Goal: Task Accomplishment & Management: Manage account settings

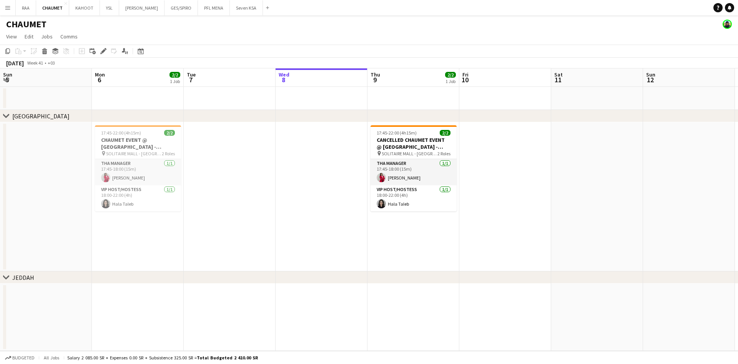
scroll to position [0, 184]
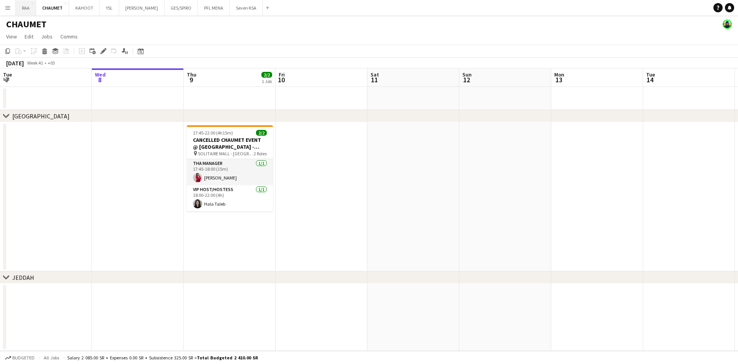
click at [26, 11] on button "RAA Close" at bounding box center [26, 7] width 20 height 15
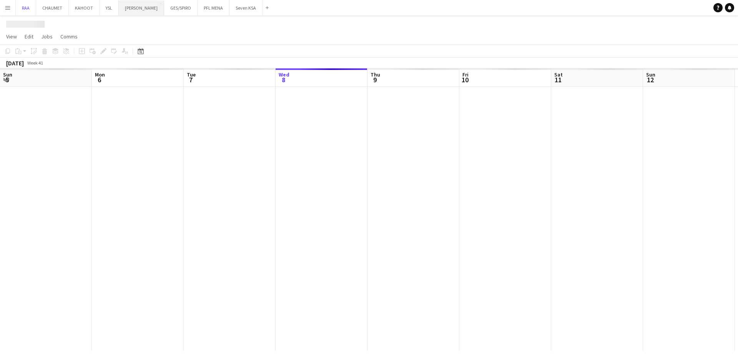
scroll to position [0, 184]
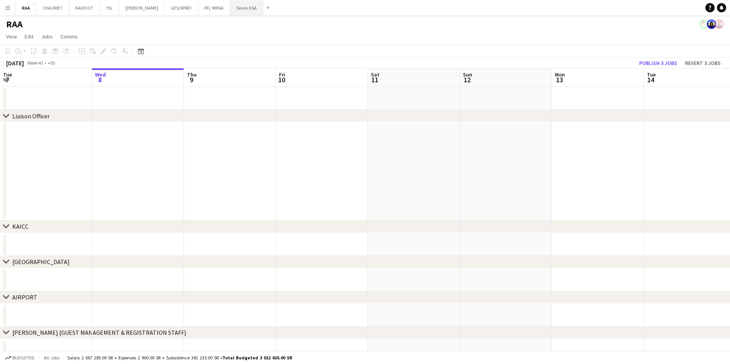
click at [243, 11] on button "Seven KSA Close" at bounding box center [246, 7] width 33 height 15
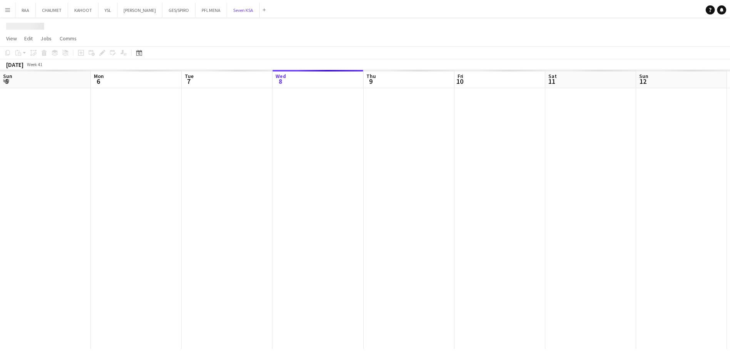
scroll to position [0, 184]
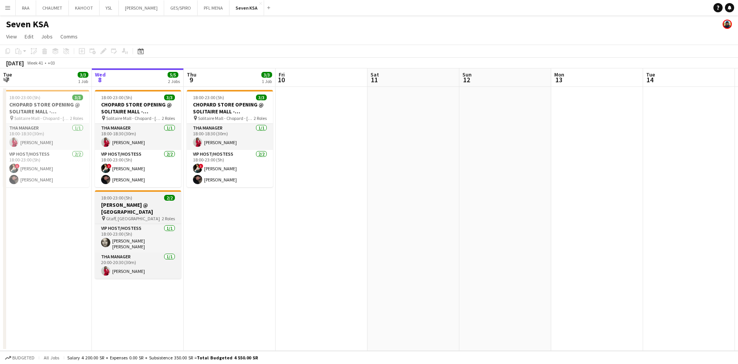
click at [138, 216] on span "Gtaff, [GEOGRAPHIC_DATA]" at bounding box center [133, 219] width 54 height 6
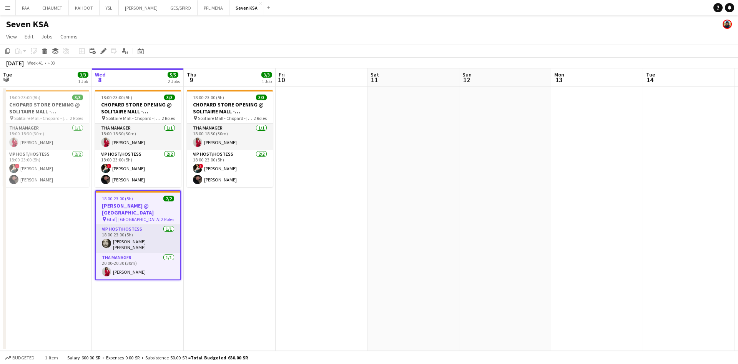
click at [98, 48] on div "Add job Add linked Job Edit Edit linked Job Applicants" at bounding box center [100, 51] width 59 height 9
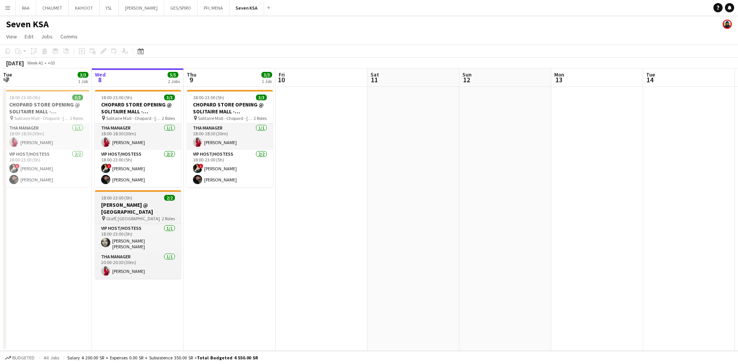
click at [136, 199] on div "18:00-23:00 (5h) 2/2" at bounding box center [138, 198] width 86 height 6
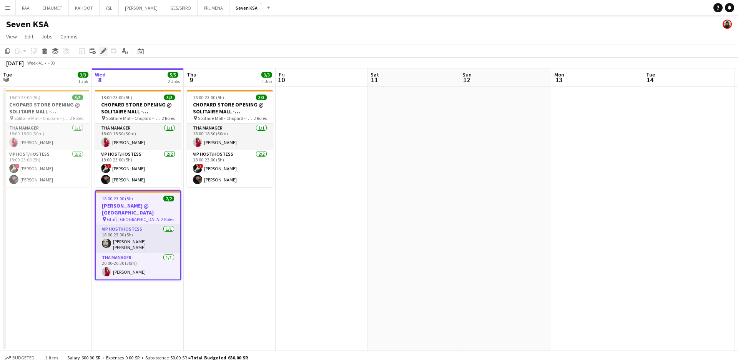
click at [103, 52] on icon at bounding box center [103, 51] width 4 height 4
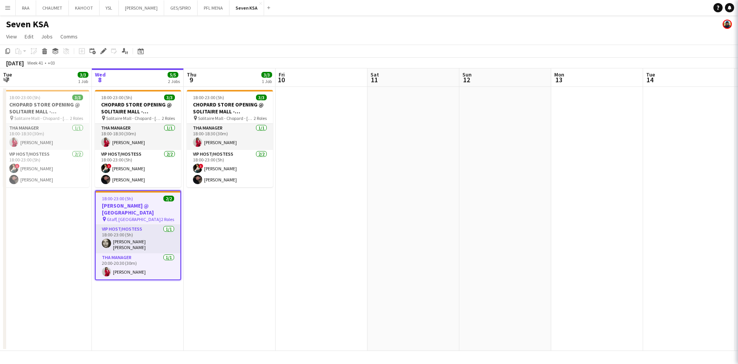
type input "**********"
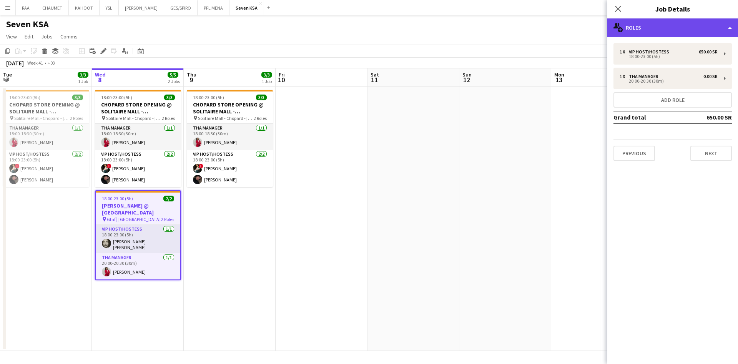
click at [690, 22] on div "multiple-users-add Roles" at bounding box center [673, 27] width 131 height 18
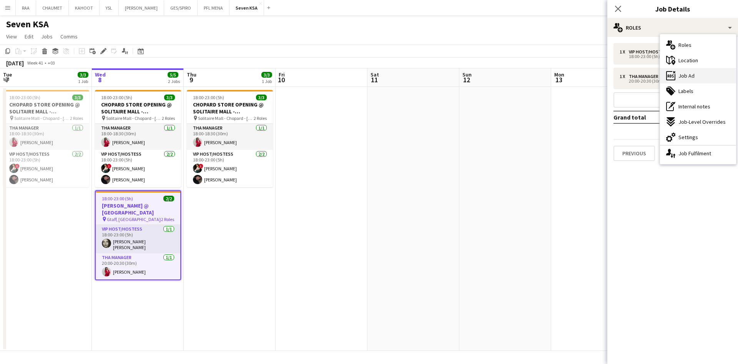
click at [698, 77] on div "ads-window Job Ad" at bounding box center [698, 75] width 76 height 15
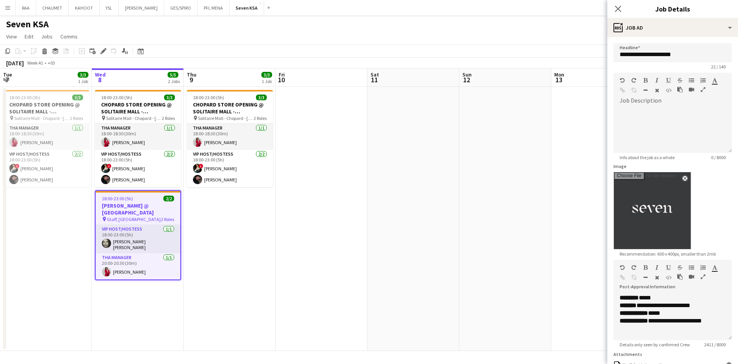
click at [701, 280] on icon "button" at bounding box center [703, 276] width 5 height 5
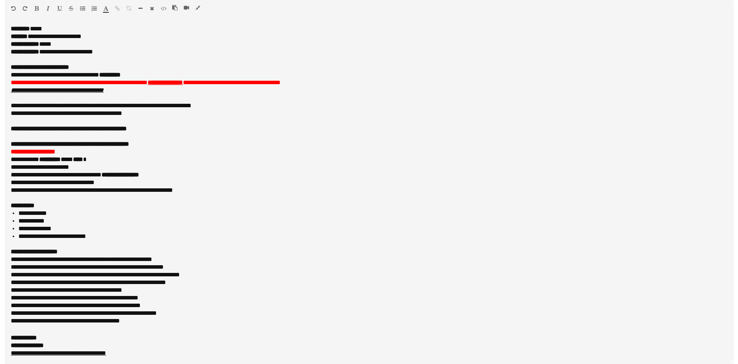
scroll to position [77, 0]
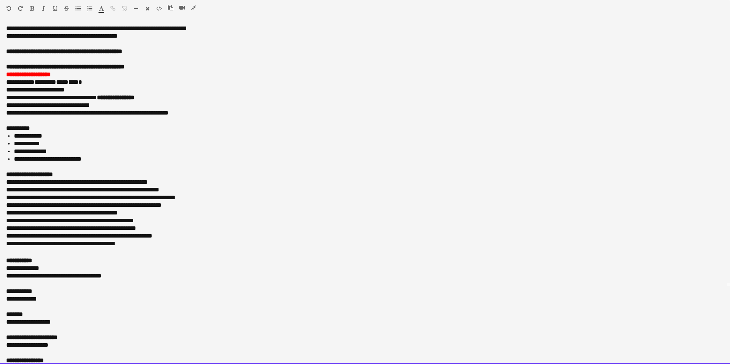
click at [29, 147] on font "**********" at bounding box center [27, 144] width 26 height 6
click at [190, 3] on div "Standard Heading 1 Heading 2 Heading 3 Heading 4 Heading 5 Heading 6 Heading 7 …" at bounding box center [365, 10] width 730 height 20
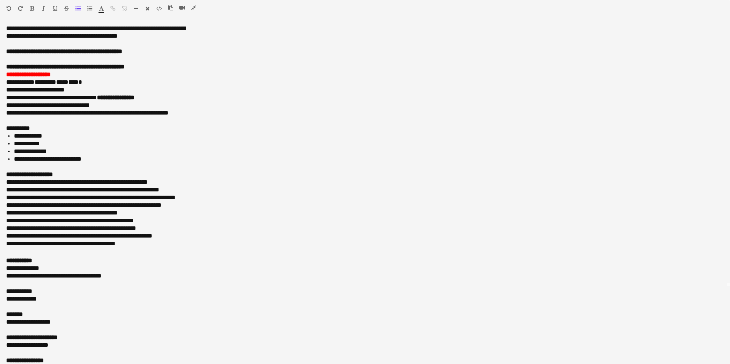
click at [192, 5] on icon "button" at bounding box center [193, 7] width 5 height 5
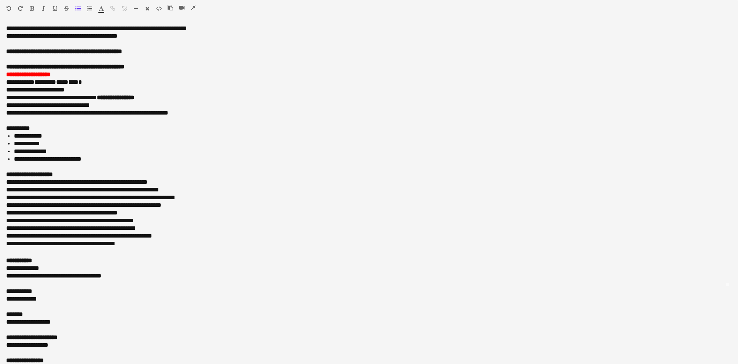
scroll to position [93, 0]
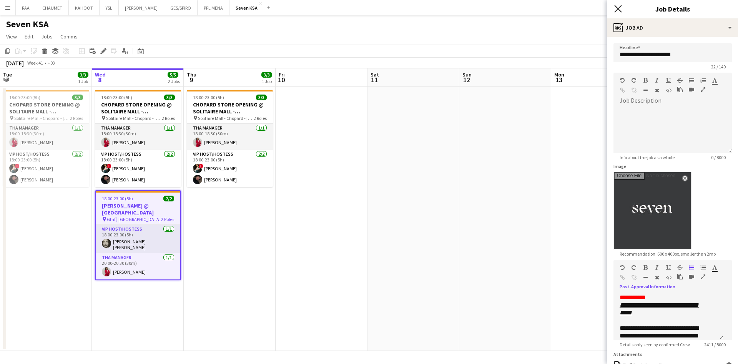
click at [619, 6] on icon "Close pop-in" at bounding box center [618, 8] width 7 height 7
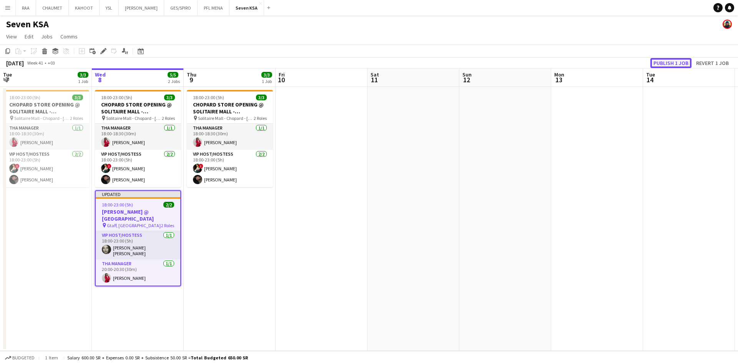
click at [676, 67] on button "Publish 1 job" at bounding box center [671, 63] width 41 height 10
